Goal: Navigation & Orientation: Find specific page/section

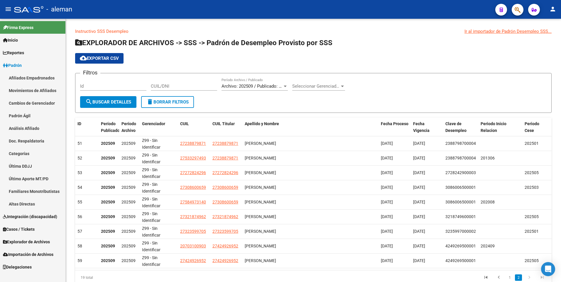
scroll to position [22, 0]
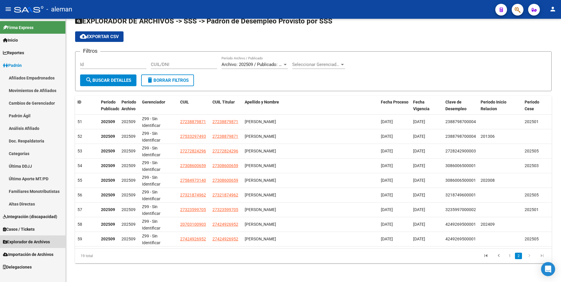
click at [25, 246] on link "Explorador de Archivos" at bounding box center [32, 241] width 65 height 13
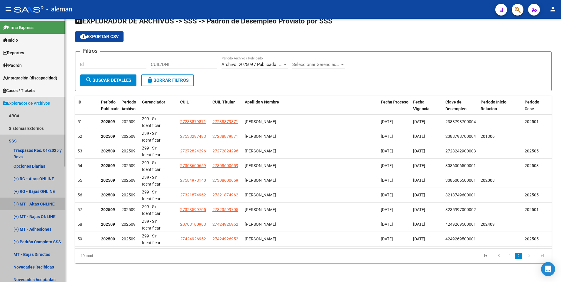
click at [37, 203] on link "(+) MT - Altas ONLINE" at bounding box center [32, 204] width 65 height 13
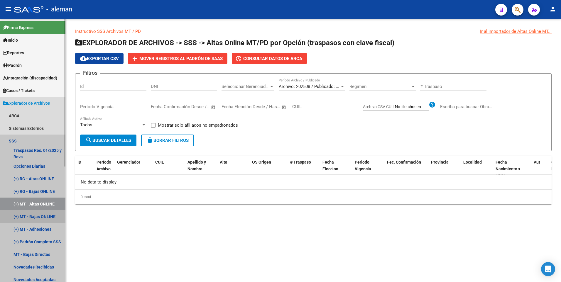
click at [38, 217] on link "(+) MT - Bajas ONLINE" at bounding box center [32, 216] width 65 height 13
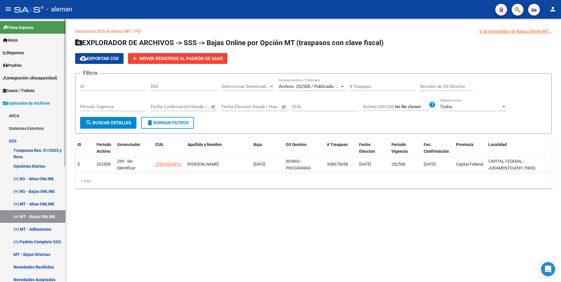
scroll to position [29, 0]
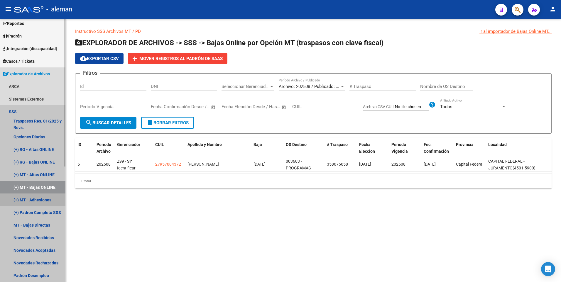
click at [38, 201] on link "(+) MT - Adhesiones" at bounding box center [32, 200] width 65 height 13
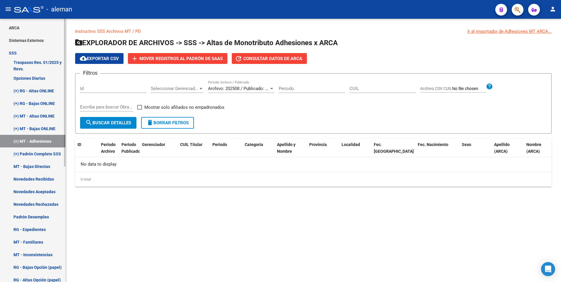
scroll to position [117, 0]
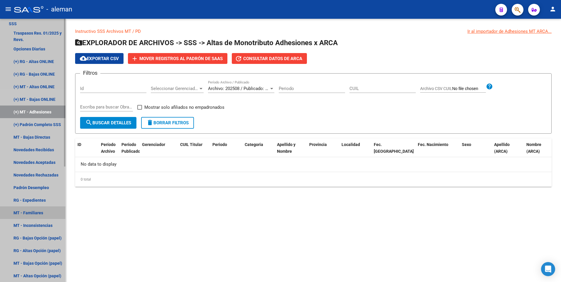
click at [33, 212] on link "MT - Familiares" at bounding box center [32, 212] width 65 height 13
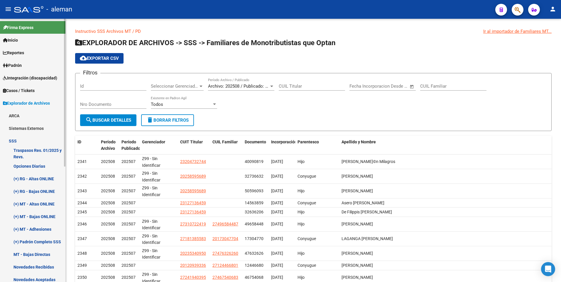
click at [21, 65] on span "Padrón" at bounding box center [12, 65] width 19 height 6
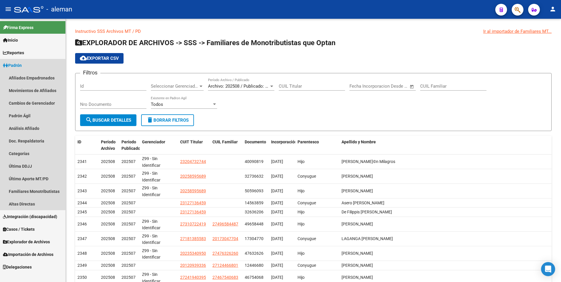
click at [21, 65] on span "Padrón" at bounding box center [12, 65] width 19 height 6
